Goal: Navigation & Orientation: Find specific page/section

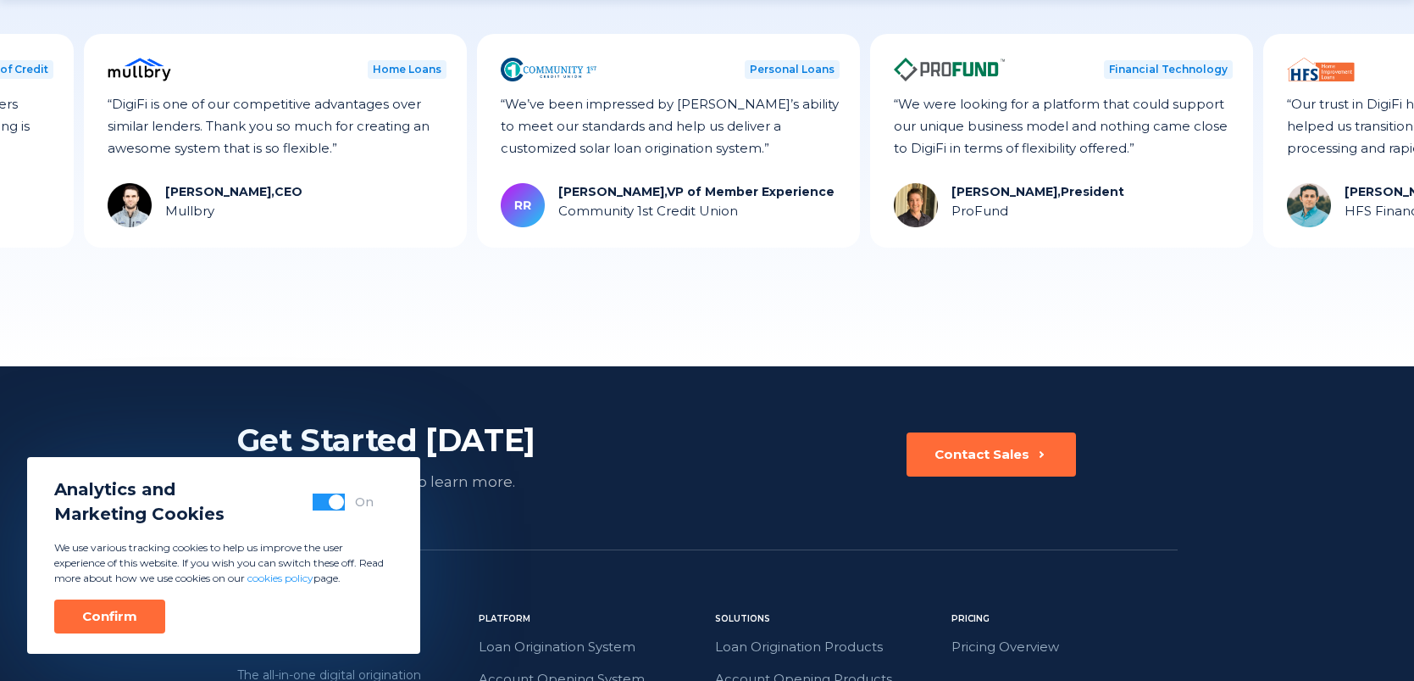
scroll to position [4816, 0]
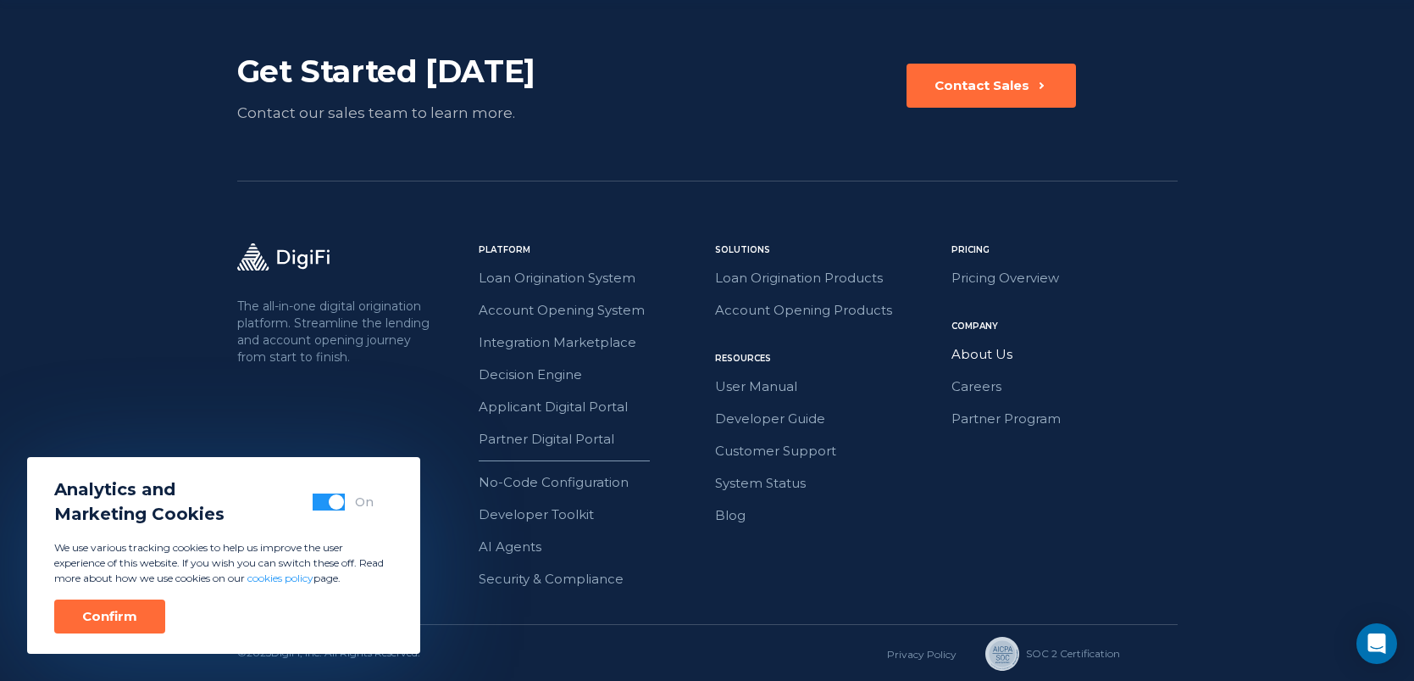
click at [981, 357] on link "About Us" at bounding box center [1065, 354] width 226 height 22
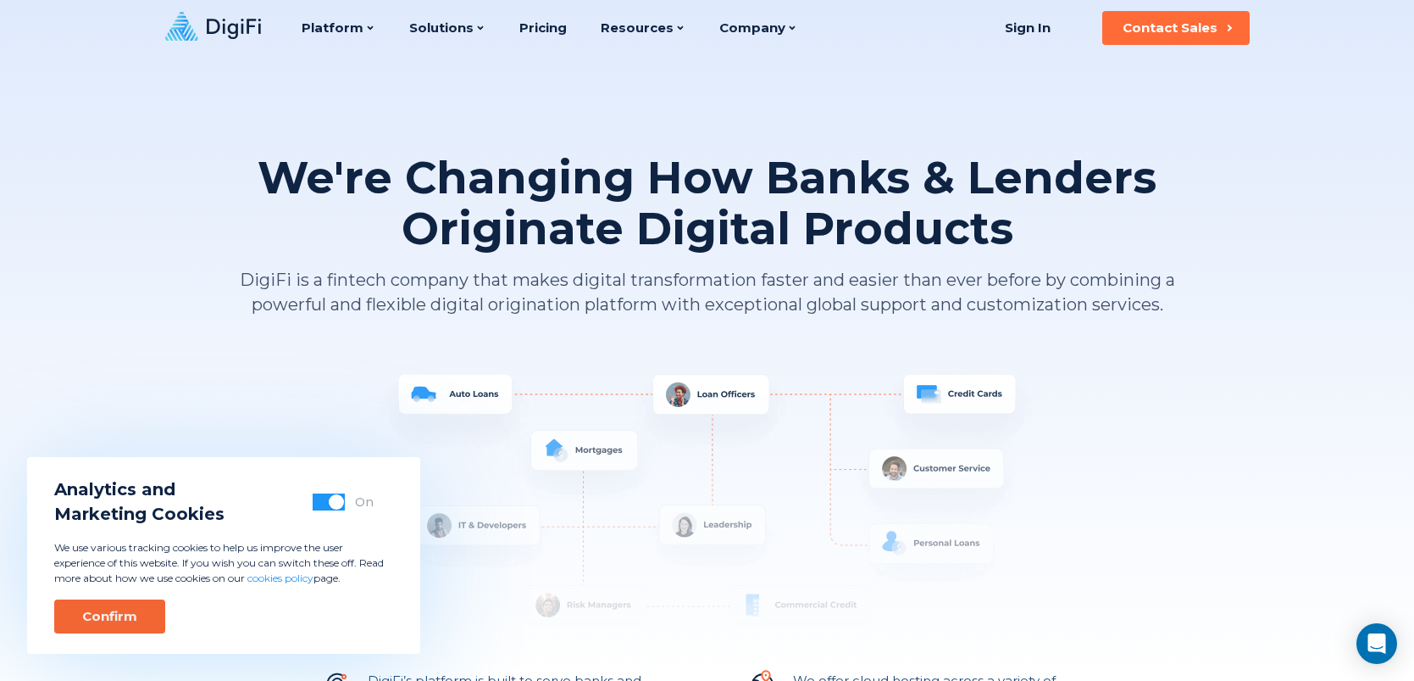
click at [130, 625] on button "Confirm" at bounding box center [109, 616] width 111 height 34
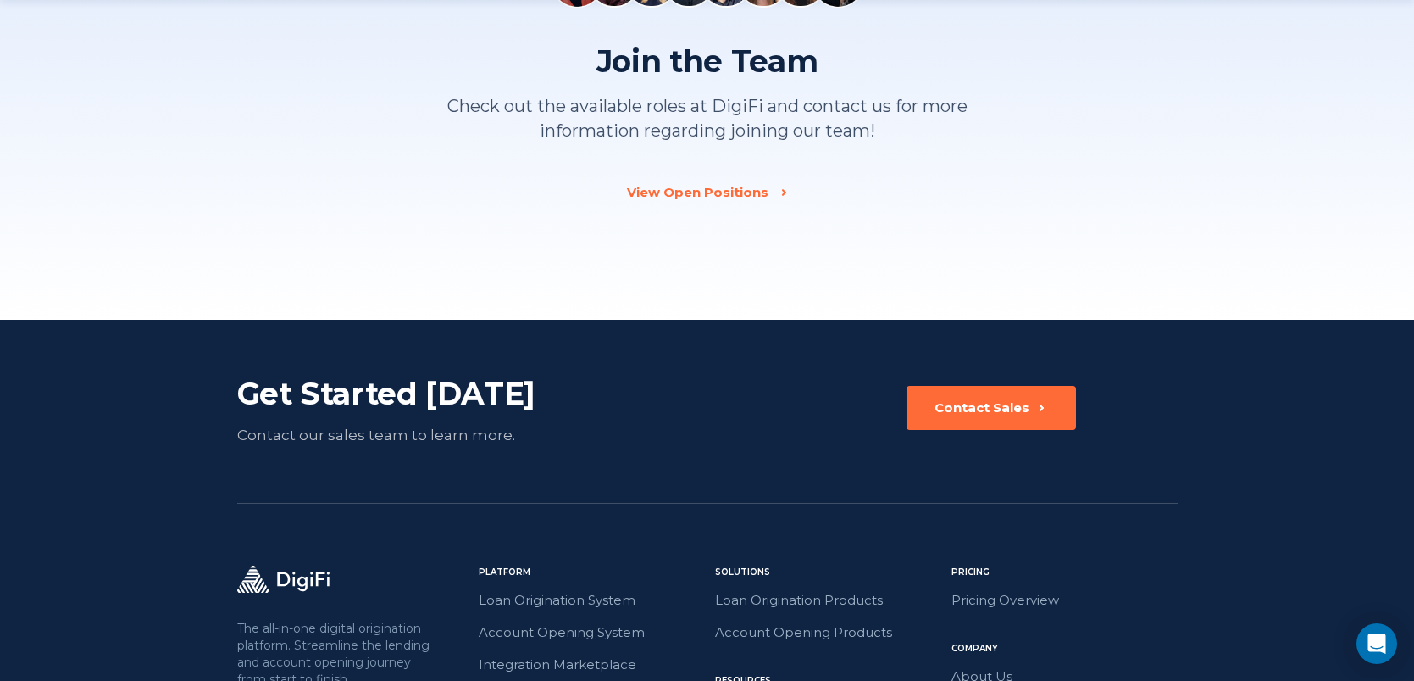
scroll to position [2641, 0]
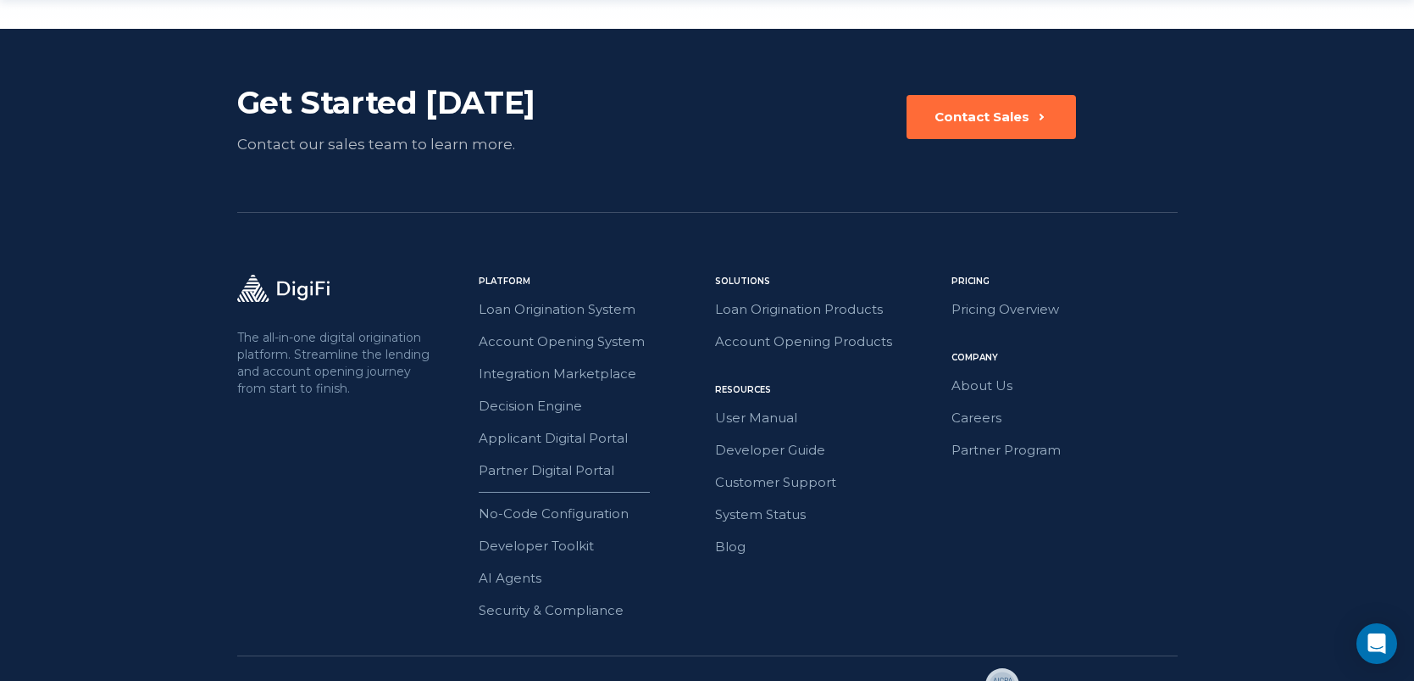
scroll to position [4816, 0]
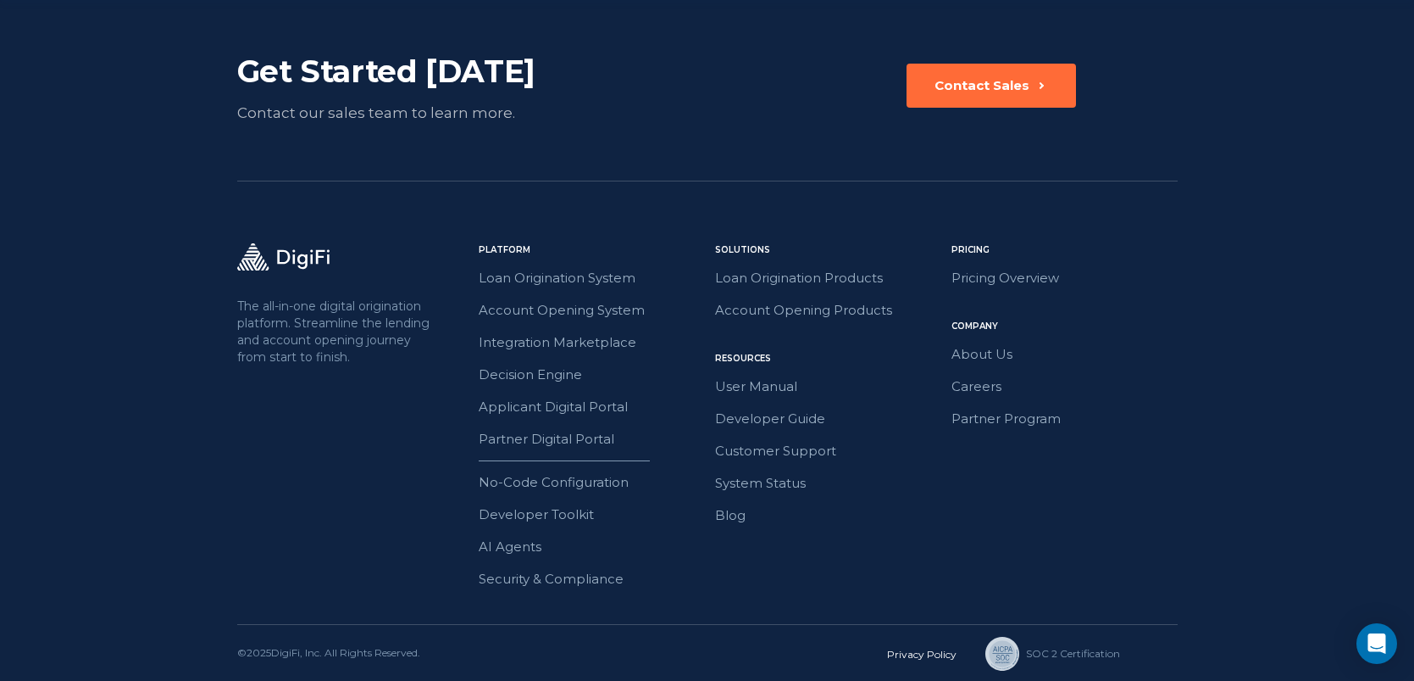
click at [928, 651] on link "Privacy Policy" at bounding box center [921, 653] width 69 height 13
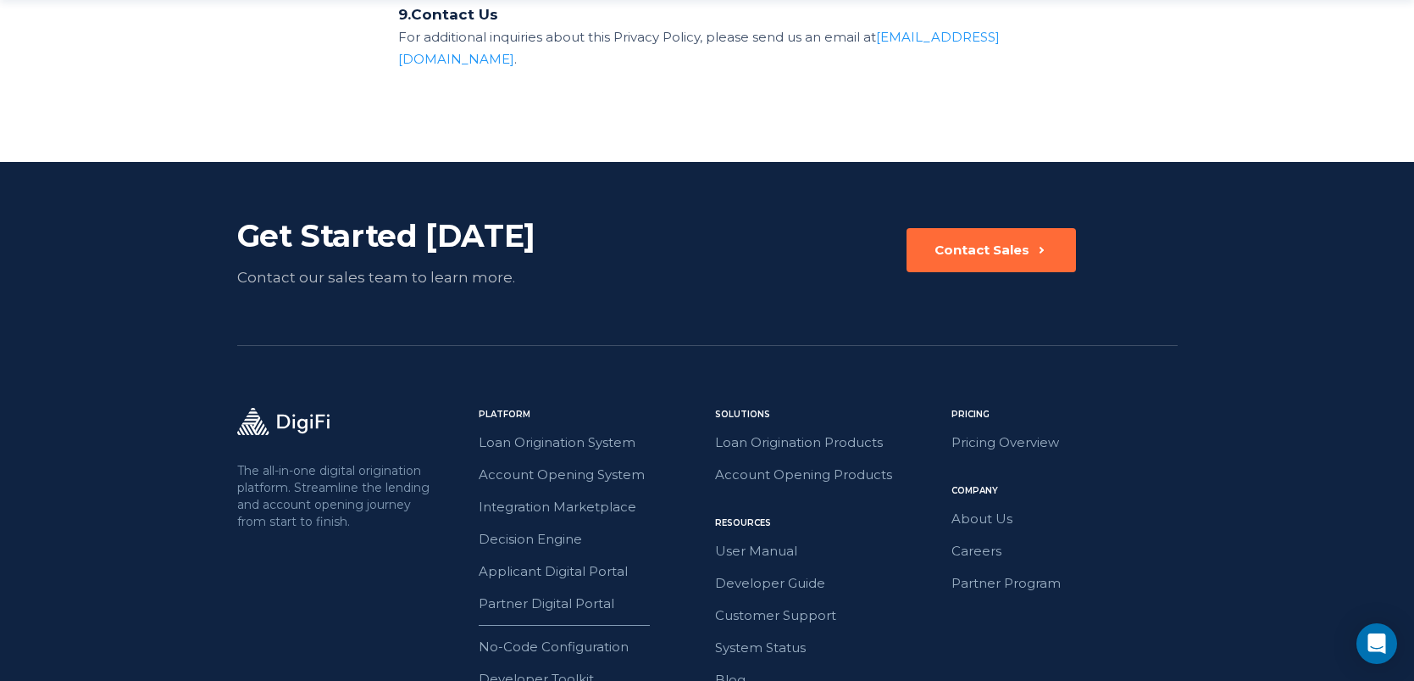
scroll to position [3754, 0]
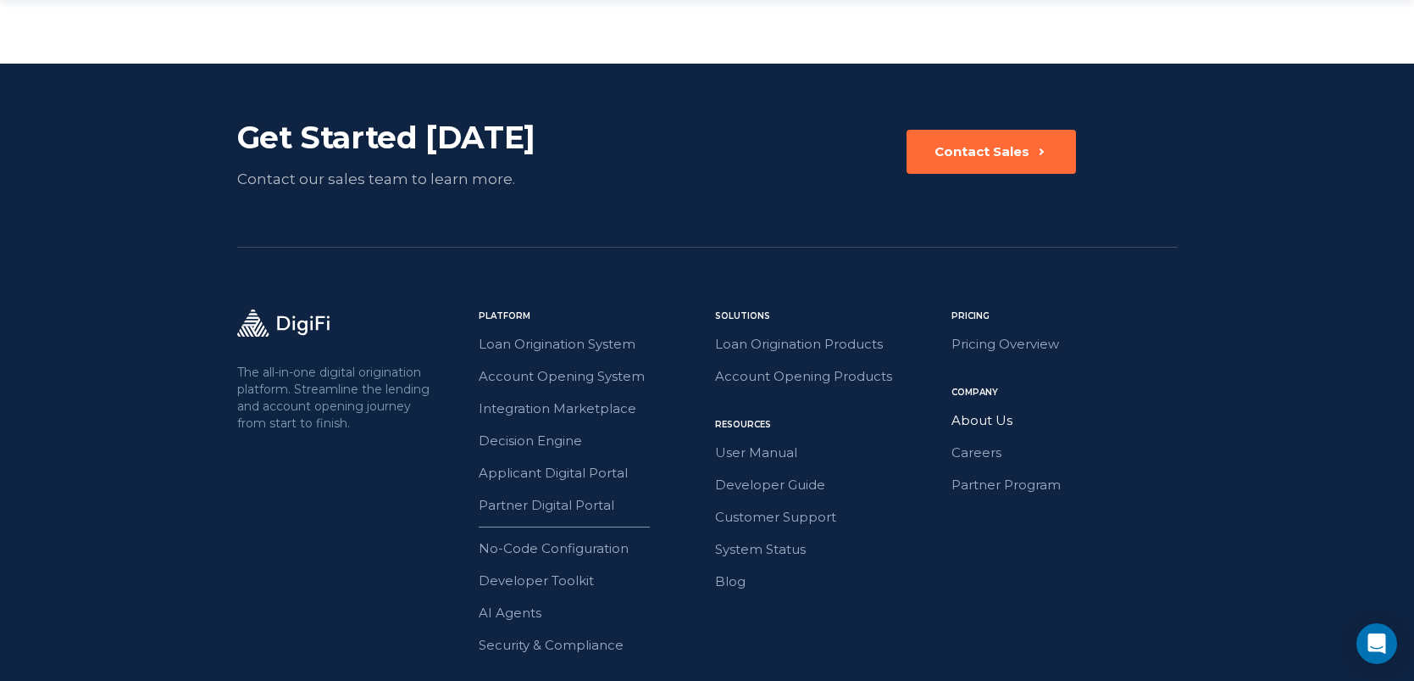
click at [991, 409] on link "About Us" at bounding box center [1065, 420] width 226 height 22
